Goal: Information Seeking & Learning: Learn about a topic

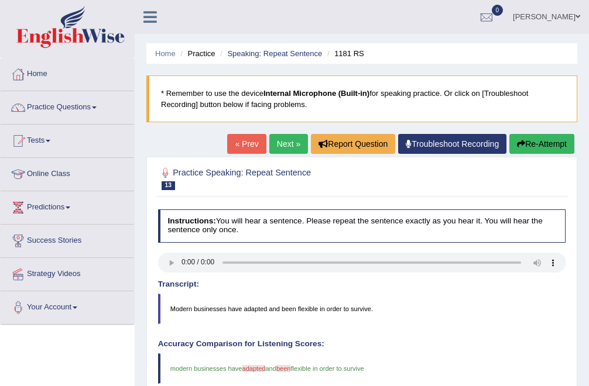
click at [53, 174] on link "Online Class" at bounding box center [67, 172] width 133 height 29
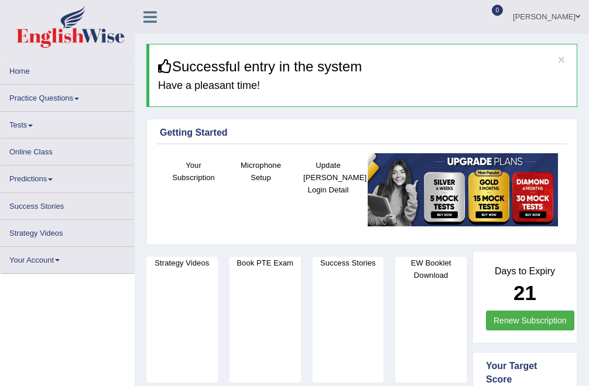
click at [44, 135] on link "Tests" at bounding box center [67, 123] width 133 height 23
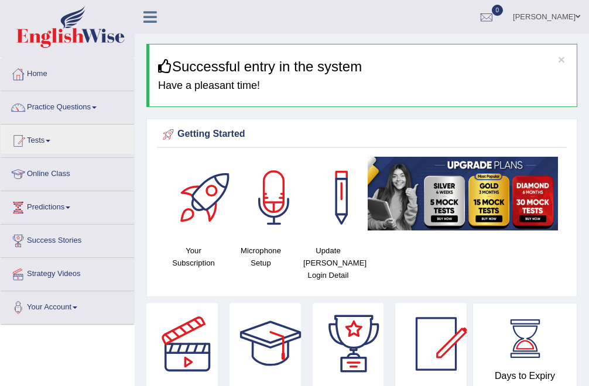
click at [62, 176] on link "Online Class" at bounding box center [67, 172] width 133 height 29
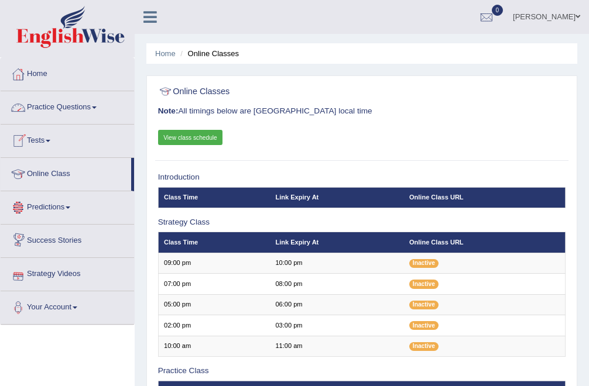
click at [66, 112] on link "Practice Questions" at bounding box center [67, 105] width 133 height 29
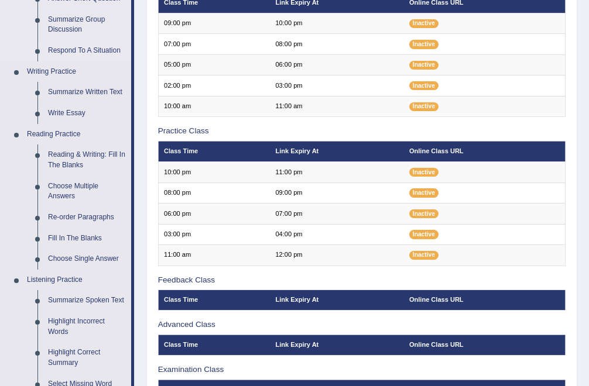
scroll to position [241, 0]
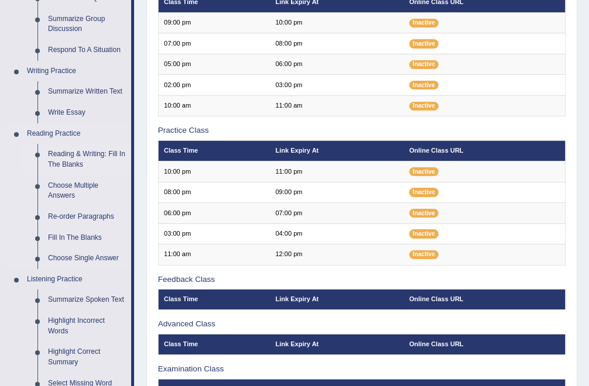
click at [83, 153] on link "Reading & Writing: Fill In The Blanks" at bounding box center [87, 159] width 88 height 31
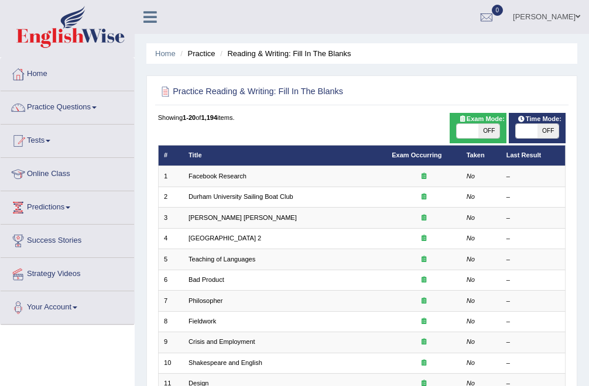
click at [490, 130] on span "OFF" at bounding box center [488, 131] width 21 height 14
checkbox input "true"
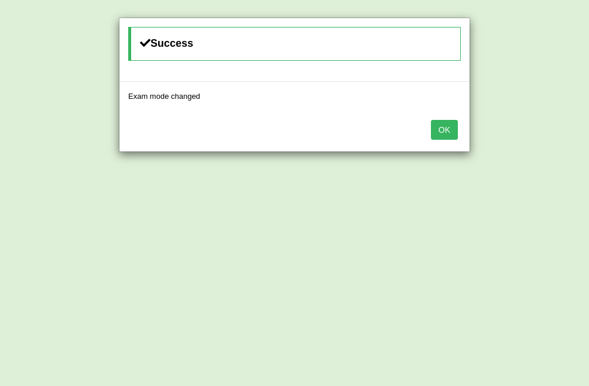
click at [440, 126] on button "OK" at bounding box center [444, 130] width 27 height 20
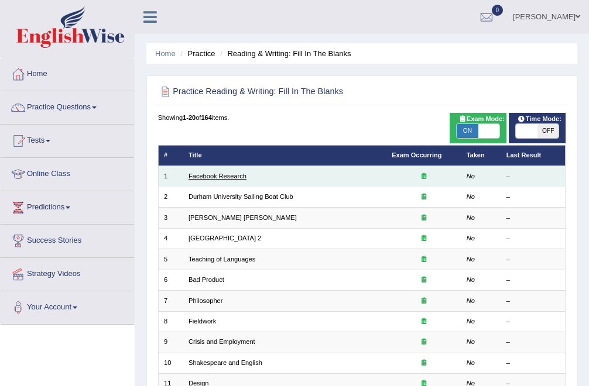
click at [226, 177] on link "Facebook Research" at bounding box center [217, 176] width 58 height 7
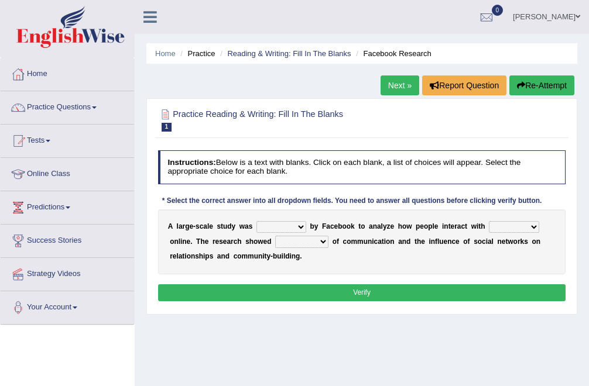
click at [300, 223] on select "surveyed had asked made" at bounding box center [281, 227] width 50 height 12
select select "made"
click at [536, 226] on select "together all each other another" at bounding box center [514, 227] width 50 height 12
select select "each other"
click at [324, 243] on select "advantages standards fellowships patterns" at bounding box center [301, 242] width 53 height 12
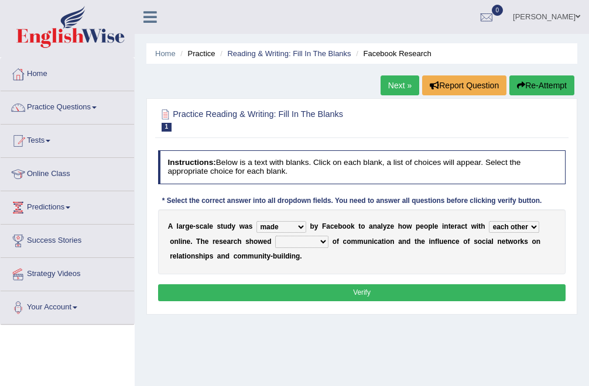
click at [326, 243] on select "advantages standards fellowships patterns" at bounding box center [301, 242] width 53 height 12
select select "advantages"
click at [395, 294] on button "Verify" at bounding box center [362, 292] width 408 height 17
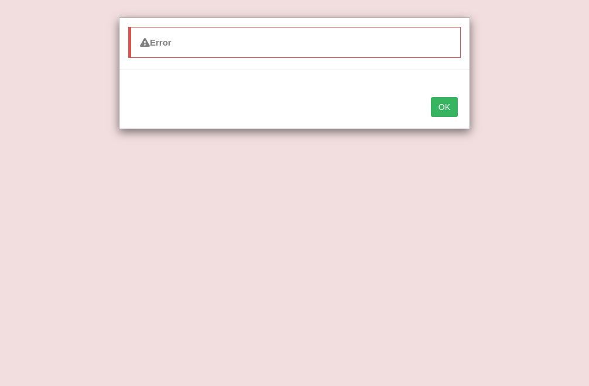
click at [441, 110] on button "OK" at bounding box center [444, 107] width 27 height 20
